Goal: Task Accomplishment & Management: Use online tool/utility

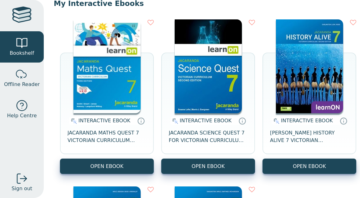
scroll to position [66, 0]
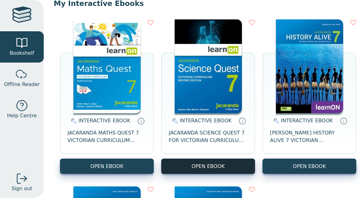
click at [255, 169] on button "OPEN EBOOK" at bounding box center [208, 165] width 94 height 15
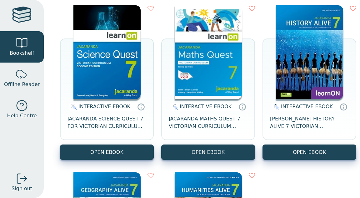
scroll to position [81, 0]
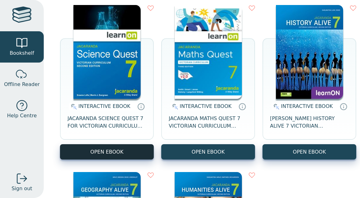
click at [117, 153] on button "OPEN EBOOK" at bounding box center [107, 151] width 94 height 15
